Goal: Task Accomplishment & Management: Complete application form

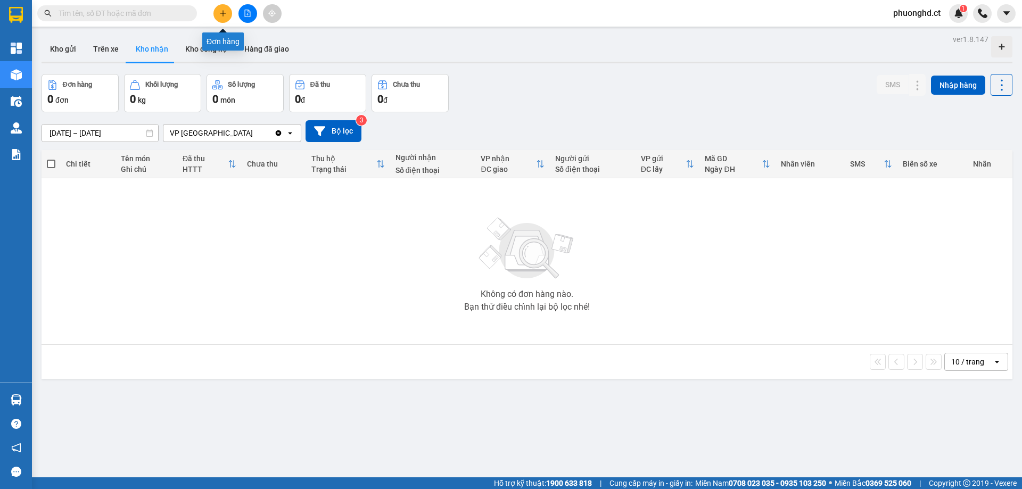
click at [217, 18] on button at bounding box center [222, 13] width 19 height 19
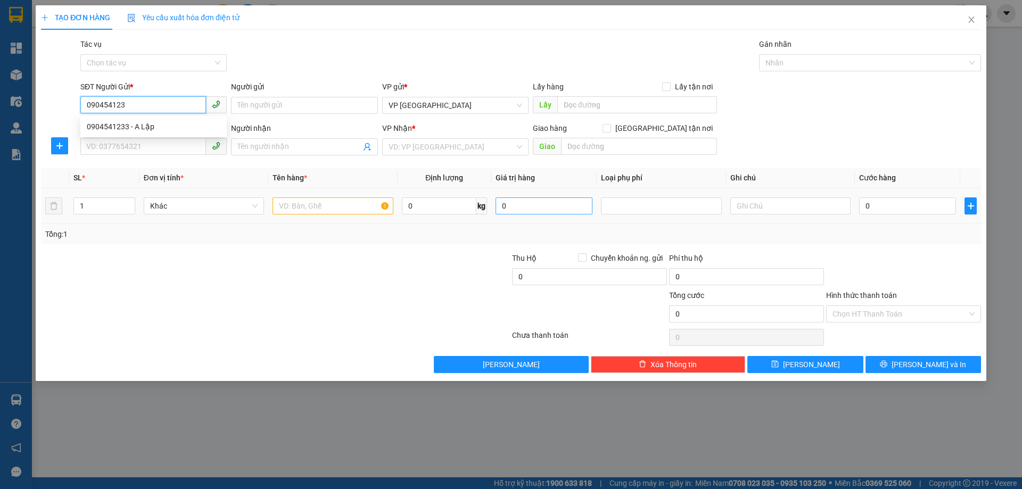
type input "0904541233"
click at [192, 134] on div "0904541233 - A Lập" at bounding box center [153, 126] width 146 height 17
type input "A Lập"
type input "0964342390"
type input "KS MƯỜNG [PERSON_NAME]"
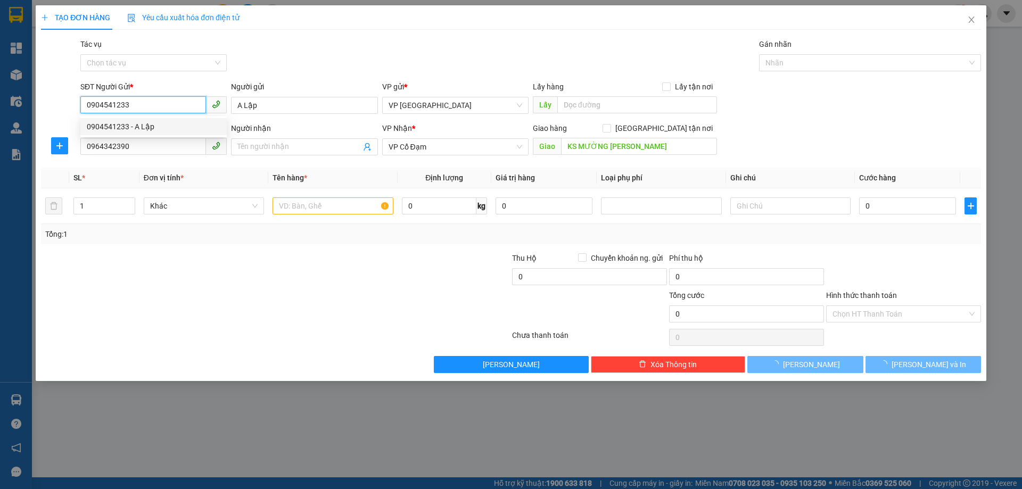
type input "50.000"
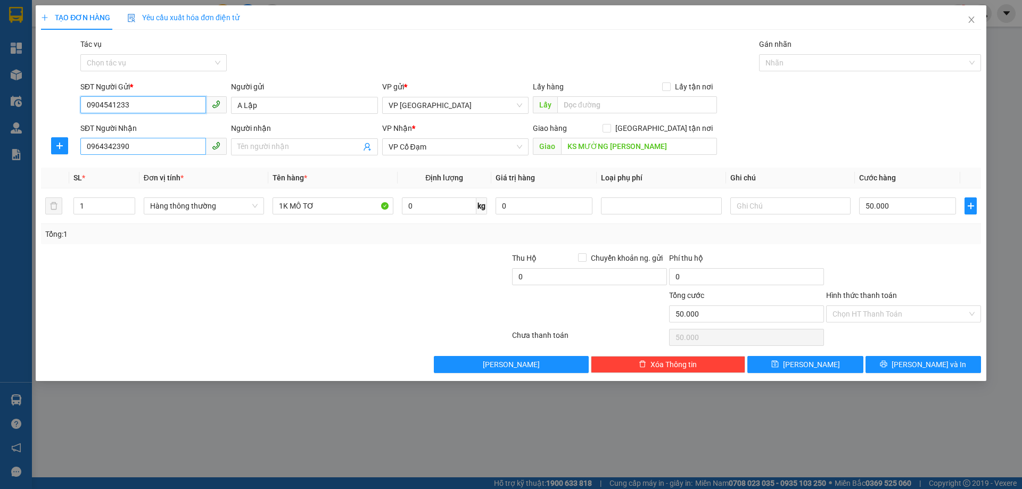
type input "0904541233"
click at [126, 140] on input "0964342390" at bounding box center [143, 146] width 126 height 17
type input "091282988"
type input "2"
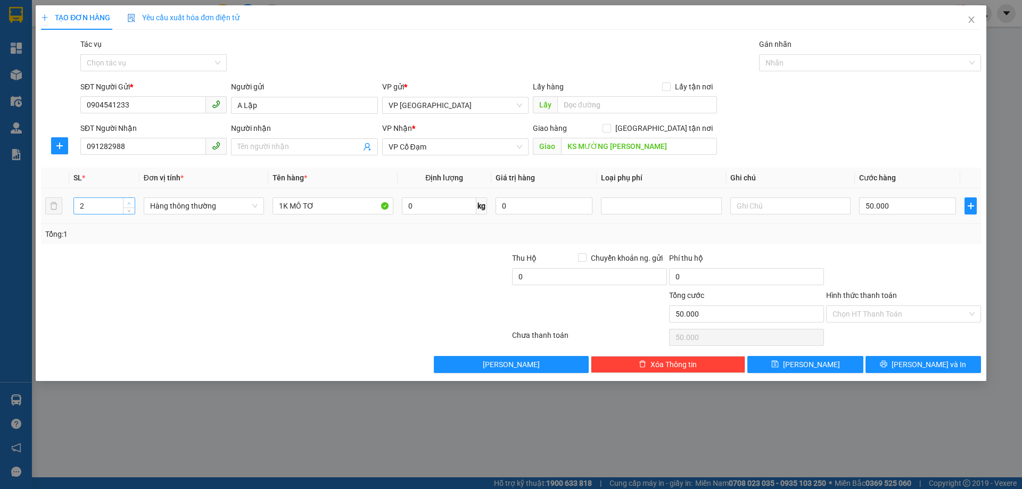
click at [130, 200] on span "up" at bounding box center [129, 203] width 6 height 6
drag, startPoint x: 325, startPoint y: 206, endPoint x: 300, endPoint y: 177, distance: 38.6
click at [290, 206] on input "1K MÔ TƠ" at bounding box center [332, 205] width 120 height 17
type input "1K ỐNG ĐỒNG + 1K CỬA GIÓ"
click at [877, 210] on input "50.000" at bounding box center [907, 205] width 97 height 17
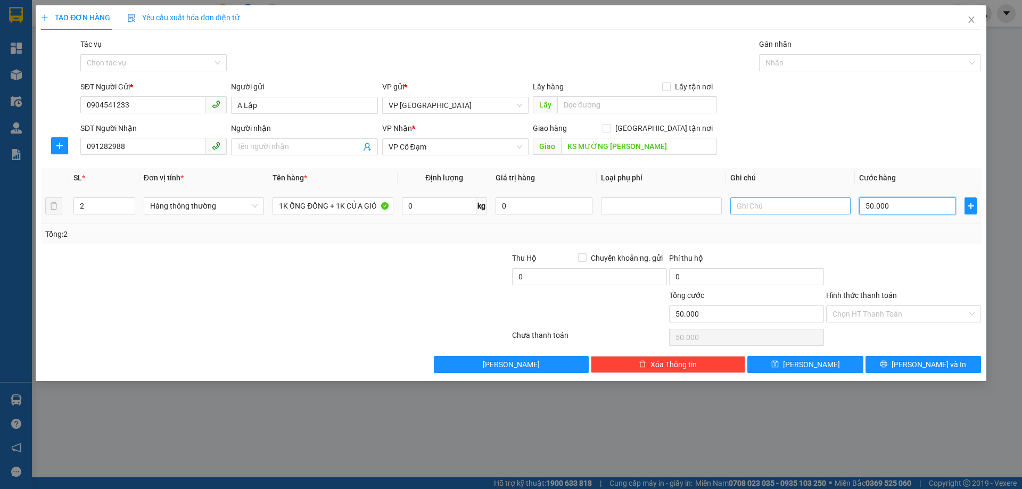
type input "0"
type input "1"
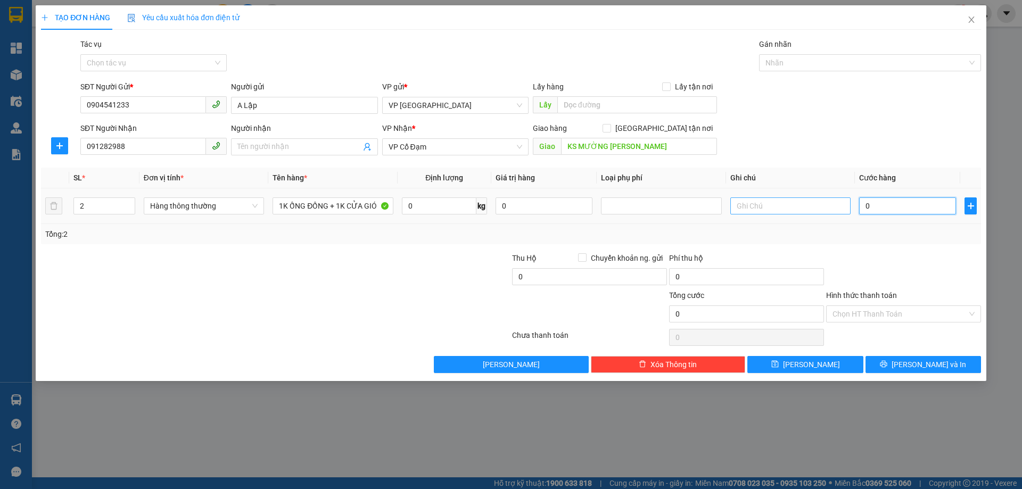
type input "01"
type input "12"
type input "012"
type input "120"
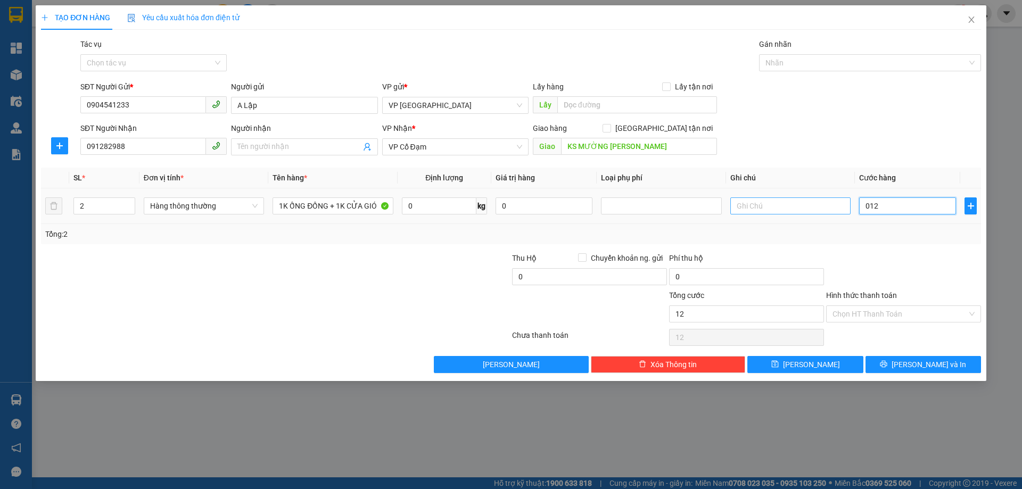
type input "120"
type input "0.120"
type input "120.000"
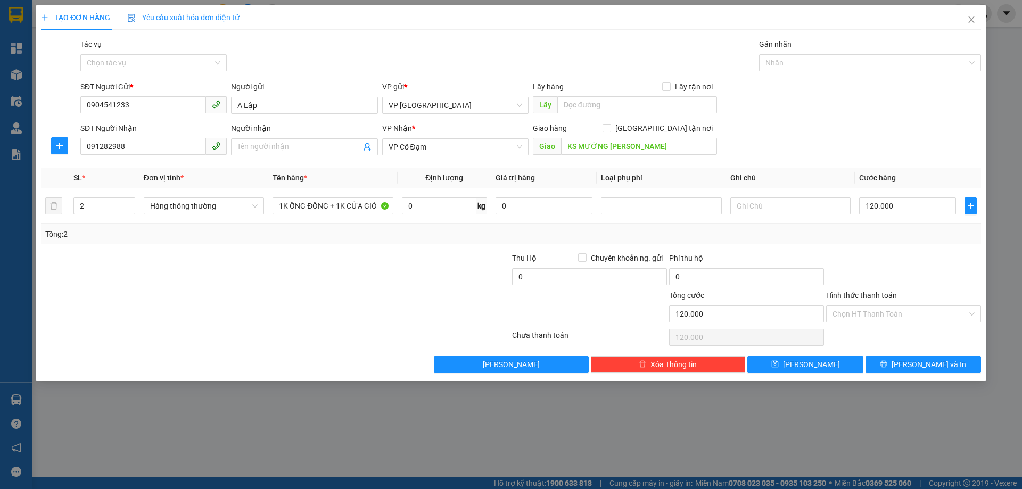
click at [846, 122] on div "SĐT Người Nhận 091282988 Người nhận Tên người nhận VP Nhận * VP Cổ Đạm Giao hàn…" at bounding box center [530, 140] width 905 height 37
click at [858, 313] on input "Hình thức thanh toán" at bounding box center [899, 314] width 135 height 16
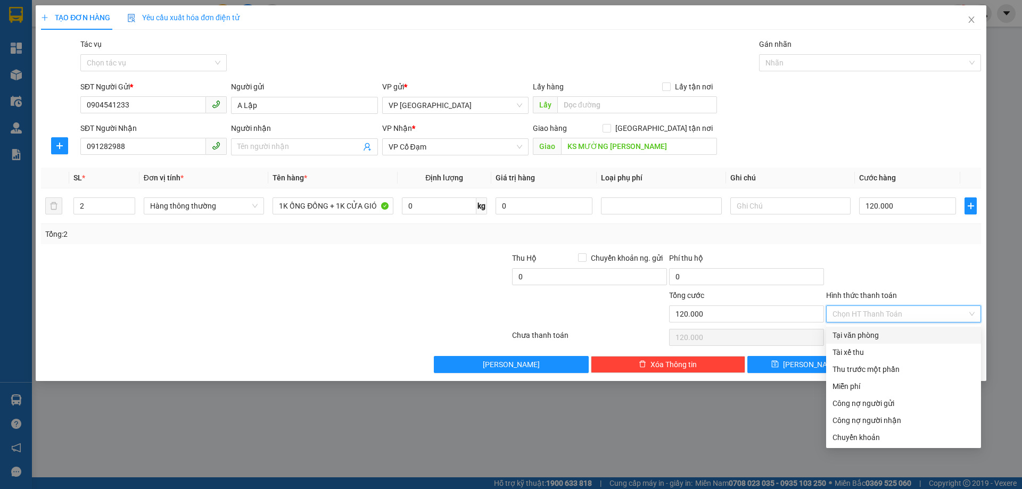
click at [865, 330] on div "Tại văn phòng" at bounding box center [903, 335] width 142 height 12
type input "0"
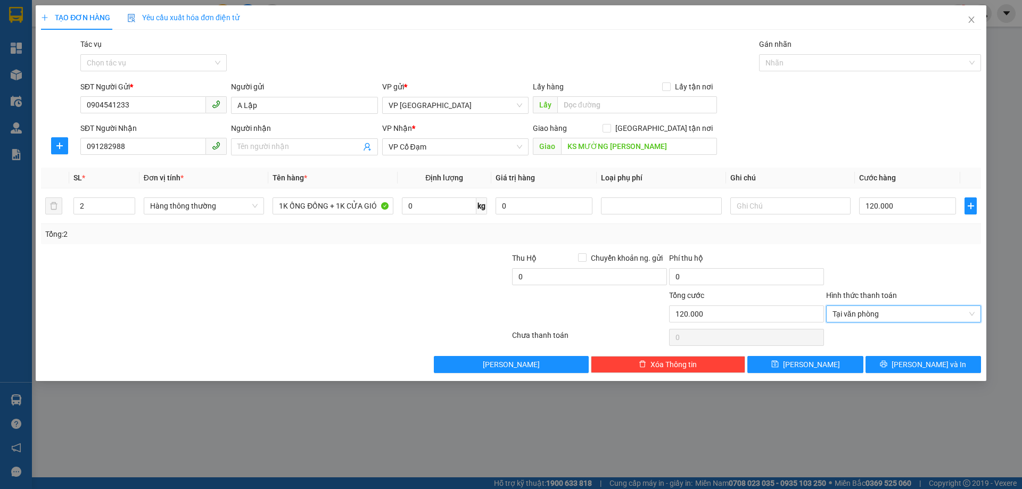
click at [883, 85] on div "SĐT Người Gửi * 0904541233 Người gửi A Lập VP gửi * VP [GEOGRAPHIC_DATA] Lấy hà…" at bounding box center [530, 99] width 905 height 37
click at [949, 358] on button "[PERSON_NAME] và In" at bounding box center [922, 364] width 115 height 17
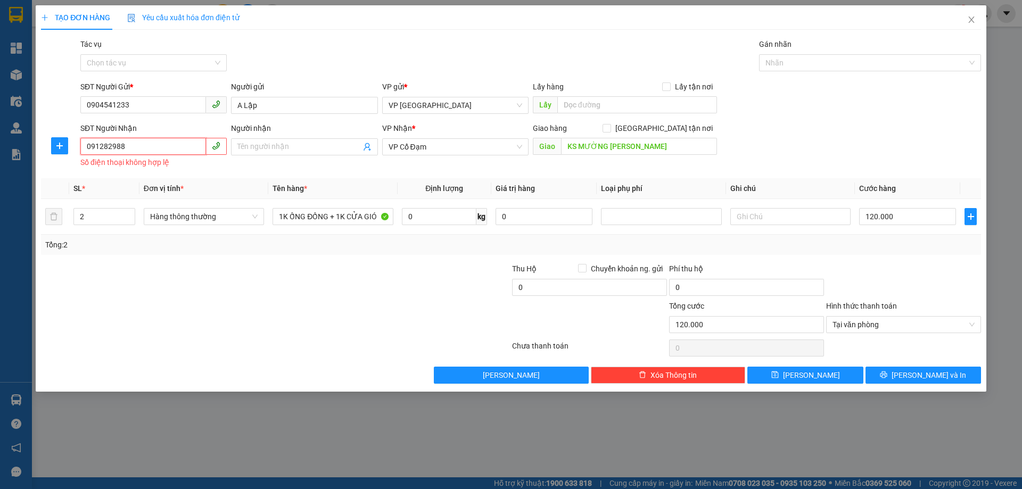
click at [100, 150] on input "091282988" at bounding box center [143, 146] width 126 height 17
click at [107, 147] on input "091282988" at bounding box center [143, 146] width 126 height 17
click at [118, 150] on input "091282988" at bounding box center [143, 146] width 126 height 17
click at [116, 148] on input "091282988" at bounding box center [143, 146] width 126 height 17
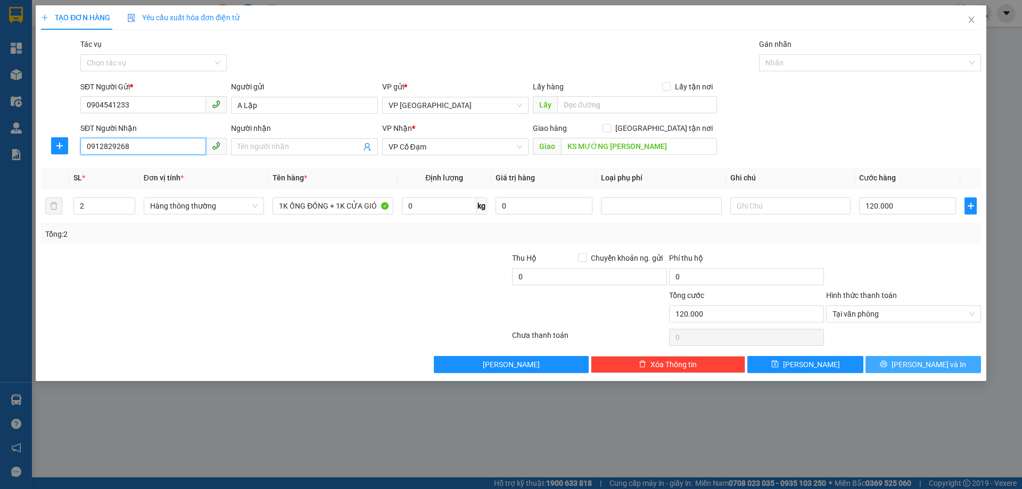
type input "0912829268"
click at [919, 369] on span "[PERSON_NAME] và In" at bounding box center [928, 365] width 74 height 12
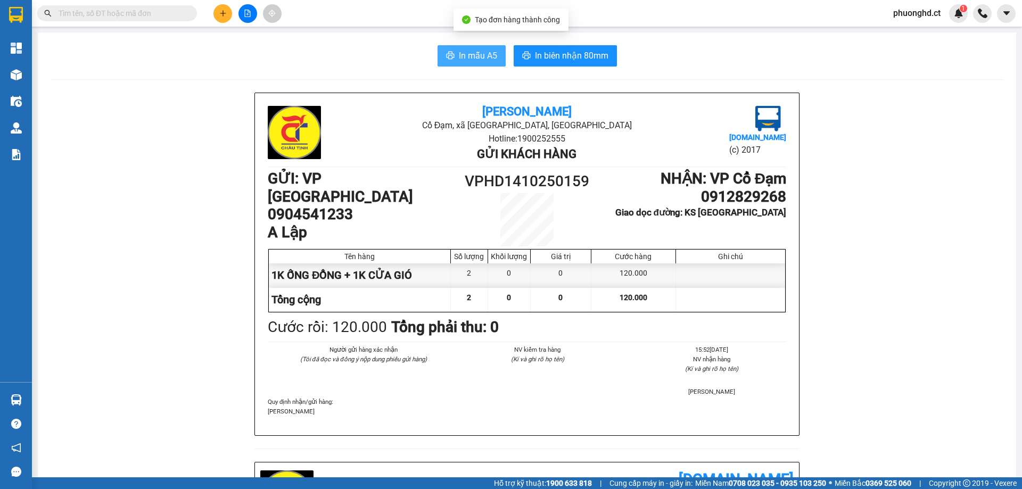
click at [461, 57] on span "In mẫu A5" at bounding box center [478, 55] width 38 height 13
click at [479, 57] on span "In mẫu A5" at bounding box center [478, 55] width 38 height 13
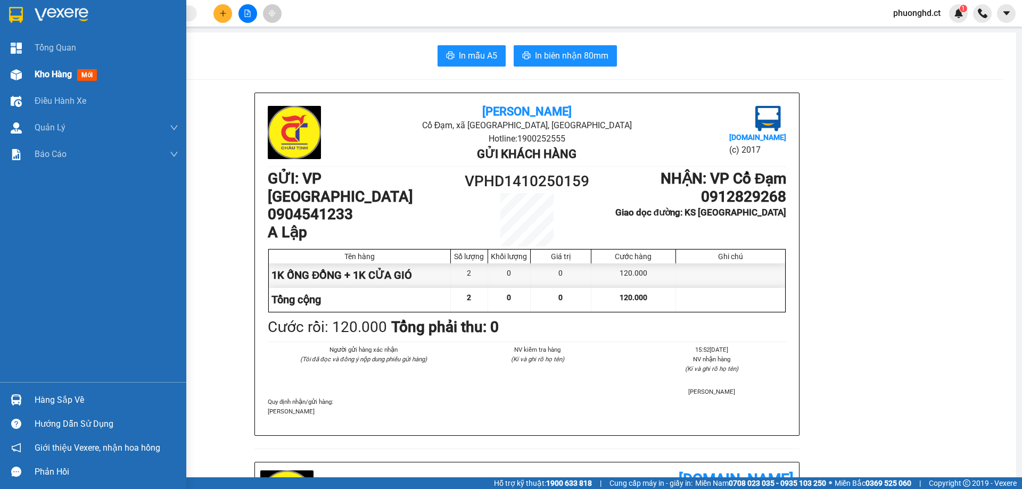
click at [42, 77] on span "Kho hàng" at bounding box center [53, 74] width 37 height 10
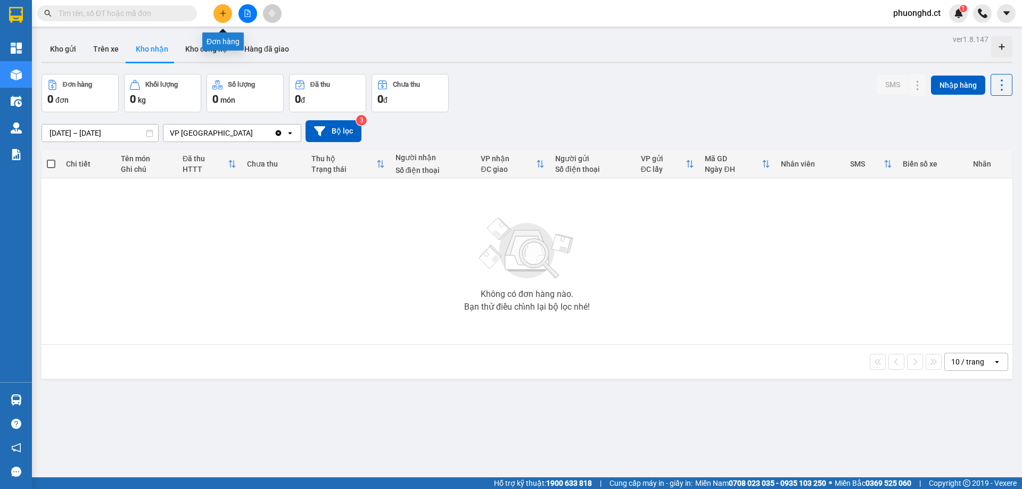
click at [226, 12] on icon "plus" at bounding box center [222, 13] width 7 height 7
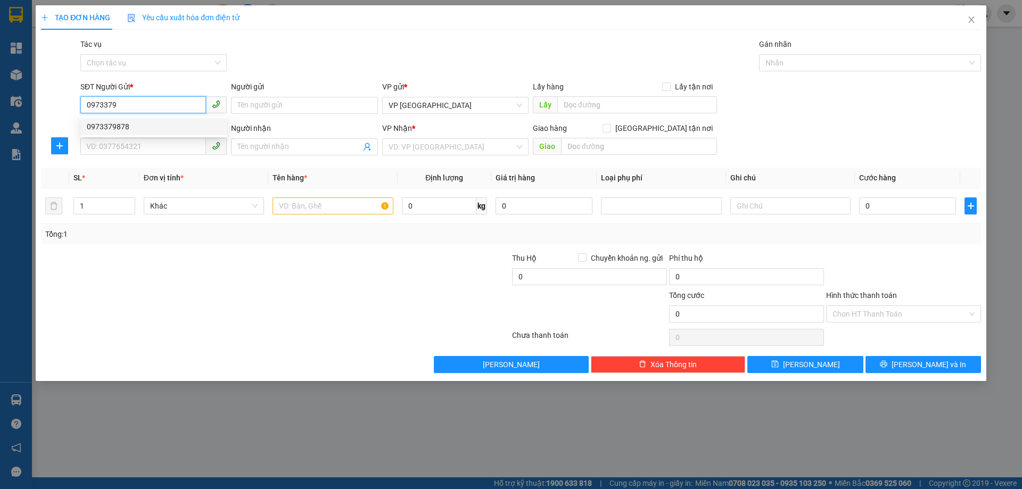
click at [203, 125] on div "0973379878" at bounding box center [154, 127] width 134 height 12
type input "0973379878"
type input "0945324448"
type input "VP HỒNG LĨNH"
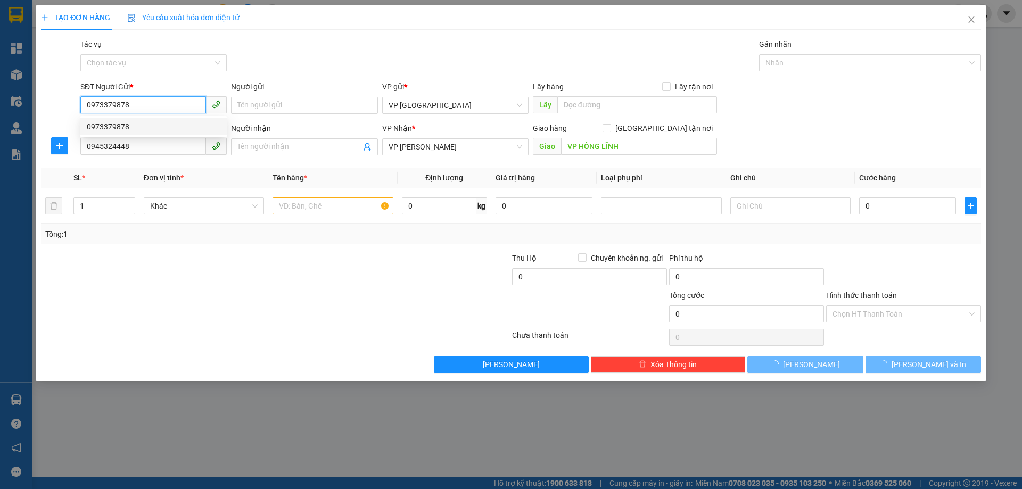
type input "40.000"
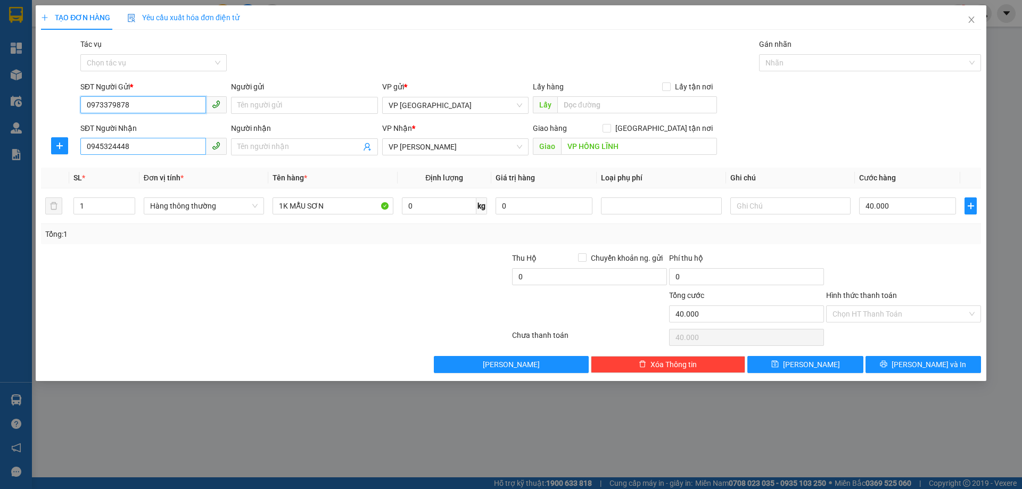
type input "0973379878"
click at [143, 150] on input "0945324448" at bounding box center [143, 146] width 126 height 17
click at [286, 62] on div "Gói vận chuyển * Tiêu chuẩn Tác vụ Chọn tác vụ Gán nhãn Nhãn" at bounding box center [530, 56] width 905 height 37
drag, startPoint x: 337, startPoint y: 206, endPoint x: 338, endPoint y: 220, distance: 13.9
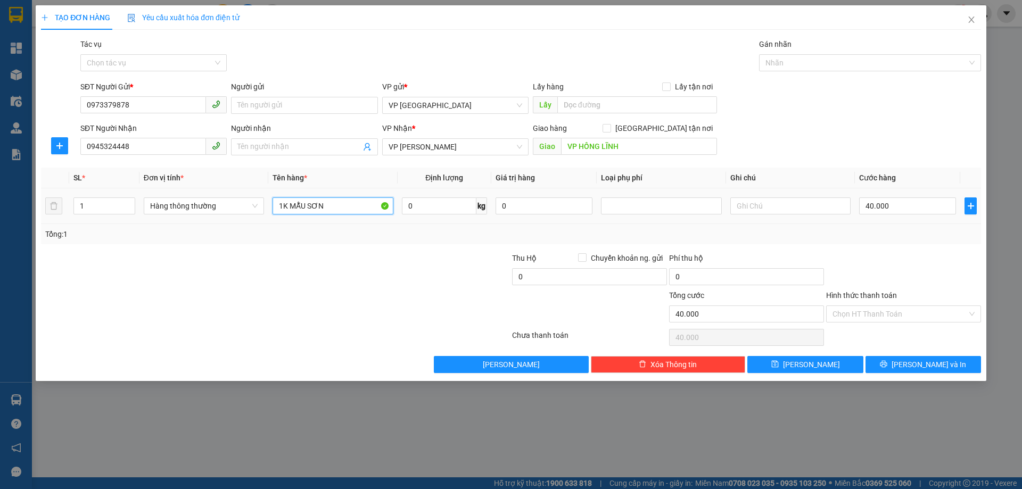
click at [338, 220] on td "1K MẪU SƠN" at bounding box center [332, 206] width 129 height 36
drag, startPoint x: 308, startPoint y: 206, endPoint x: 334, endPoint y: 208, distance: 26.7
click at [334, 208] on input "1K MẪU SƠN" at bounding box center [332, 205] width 120 height 17
type input "1K MẪU"
click at [913, 318] on input "Hình thức thanh toán" at bounding box center [899, 314] width 135 height 16
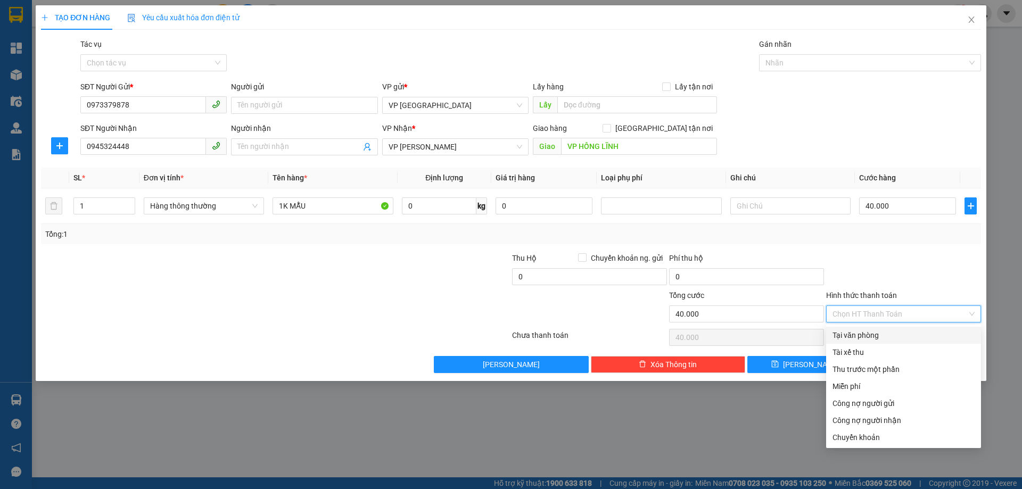
click at [908, 267] on div at bounding box center [903, 270] width 157 height 37
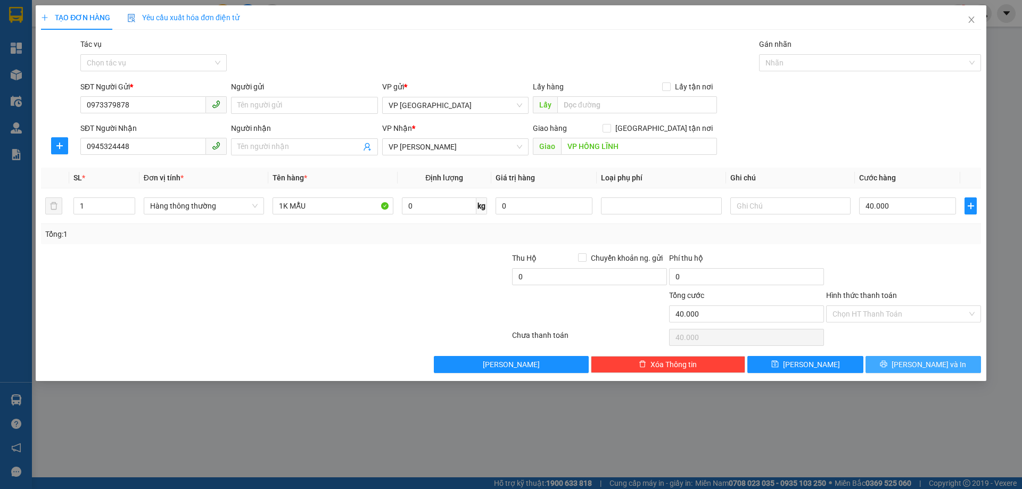
click at [953, 359] on button "[PERSON_NAME] và In" at bounding box center [922, 364] width 115 height 17
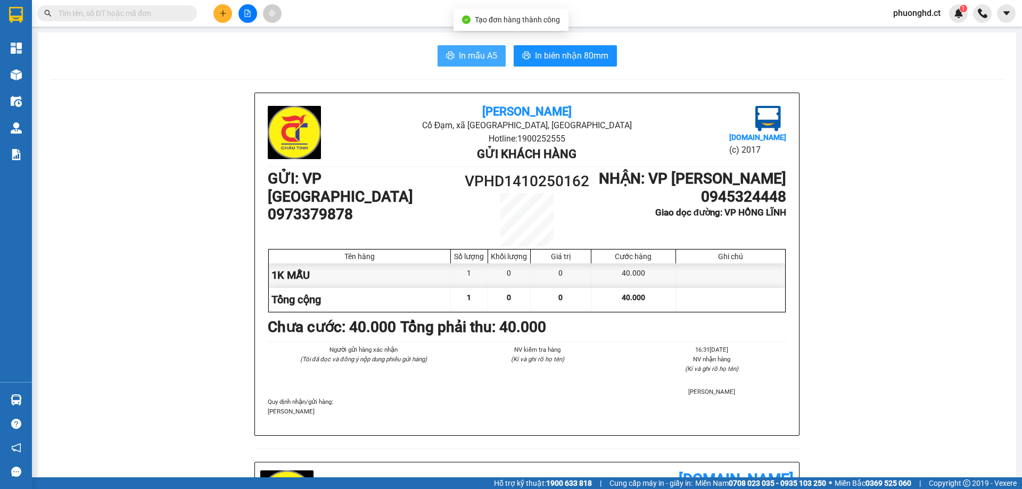
click at [474, 54] on span "In mẫu A5" at bounding box center [478, 55] width 38 height 13
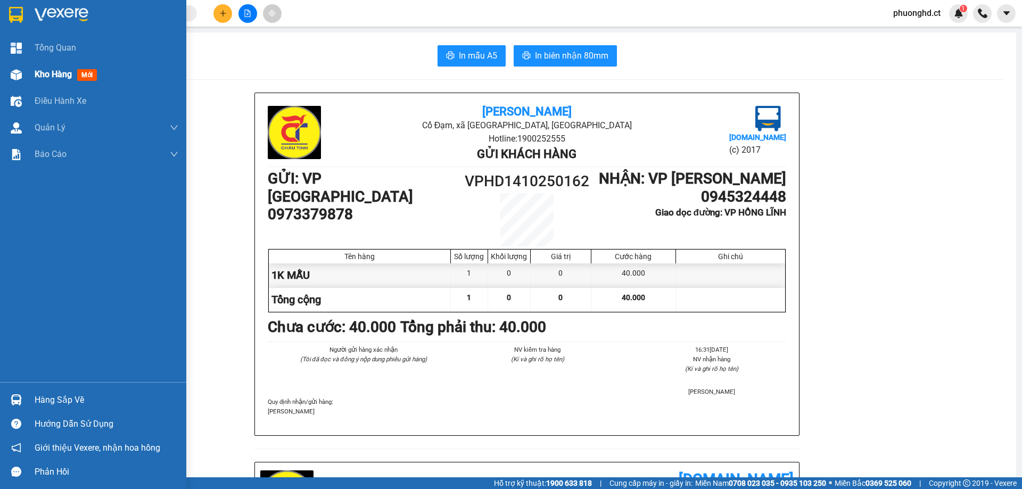
click at [31, 70] on div "Kho hàng mới" at bounding box center [93, 74] width 186 height 27
